Goal: Complete application form

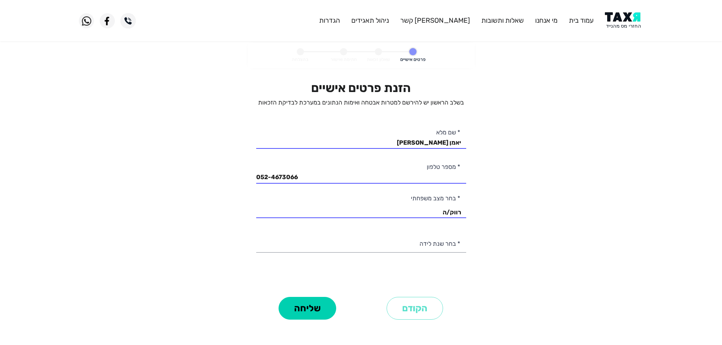
select select "1: Single"
click at [371, 138] on input "יאמן [PERSON_NAME]" at bounding box center [361, 139] width 210 height 19
click at [370, 139] on input "יאמן [PERSON_NAME]" at bounding box center [361, 139] width 210 height 19
click at [222, 128] on personal-details "פרטים אישיים שאלון זכאות חתימה ואישור בהצלחה הזנת פרטים אישיים בשלב הראשון יש ל…" at bounding box center [361, 192] width 722 height 301
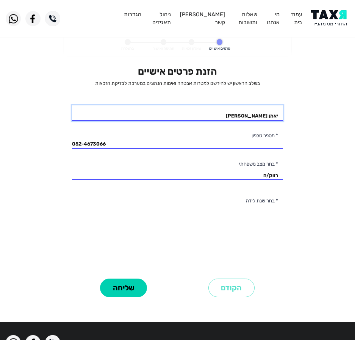
click at [211, 117] on input "יאמן [PERSON_NAME]" at bounding box center [177, 113] width 211 height 16
type input "[PERSON_NAME]"
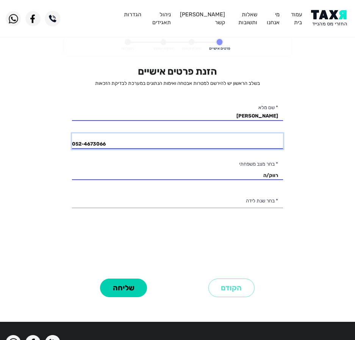
click at [147, 138] on input "052-4673066" at bounding box center [177, 141] width 211 height 16
type input "054-9093092"
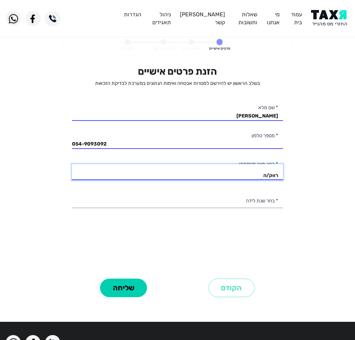
click at [189, 169] on select "רווק/ה נשוי/[PERSON_NAME]/ה אלמן/נה" at bounding box center [177, 172] width 211 height 16
click at [72, 164] on select "רווק/ה נשוי/[PERSON_NAME]/ה אלמן/נה" at bounding box center [177, 172] width 211 height 16
click at [256, 176] on select "רווק/ה נשוי/[PERSON_NAME]/ה אלמן/נה" at bounding box center [177, 172] width 211 height 16
select select "2: Married"
click at [72, 164] on select "רווק/ה נשוי/[PERSON_NAME]/ה אלמן/נה" at bounding box center [177, 172] width 211 height 16
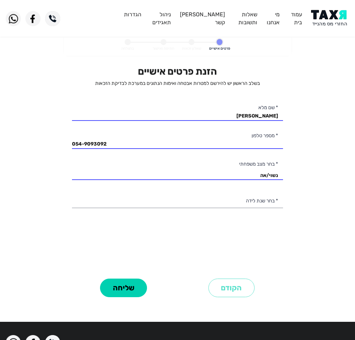
click at [236, 209] on div "הזנת פרטים אישיים בשלב הראשון יש להירשם למטרות אבטחה ואימות הנתונים במערכת לבדי…" at bounding box center [177, 171] width 211 height 211
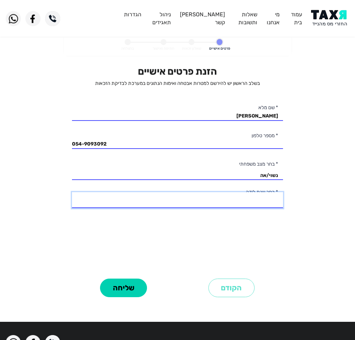
click at [240, 203] on select "2003 2002 2001 2000 1999 1998 1997 1996 1995 1994 1993 1992 1991 1990 1989 1988…" at bounding box center [177, 200] width 211 height 16
select select "36: 1968"
click at [72, 192] on select "2003 2002 2001 2000 1999 1998 1997 1996 1995 1994 1993 1992 1991 1990 1989 1988…" at bounding box center [177, 200] width 211 height 16
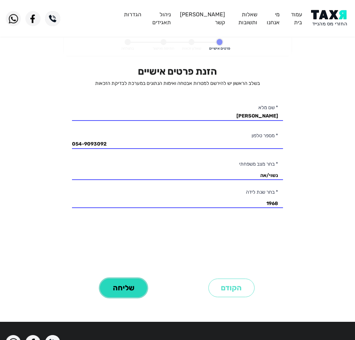
click at [134, 282] on button "שליחה" at bounding box center [123, 287] width 47 height 19
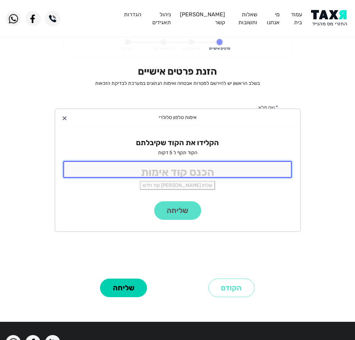
click at [190, 170] on input "tel" at bounding box center [177, 169] width 229 height 16
type input "9988"
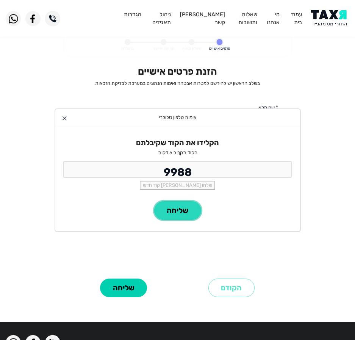
click at [172, 209] on button "שליחה" at bounding box center [177, 210] width 47 height 19
